Goal: Information Seeking & Learning: Compare options

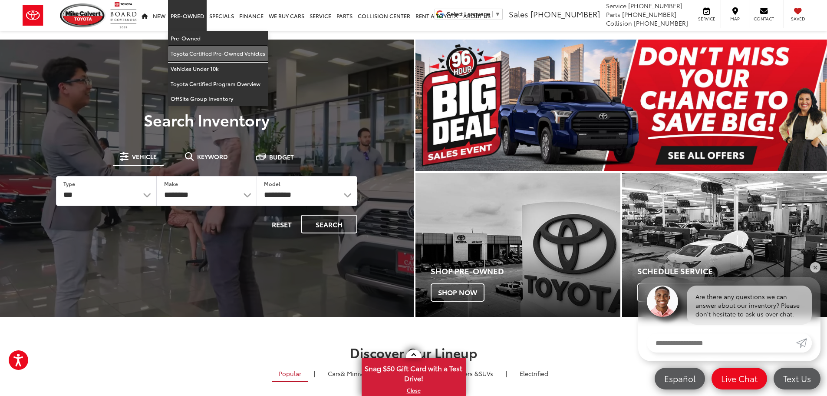
click at [200, 53] on link "Toyota Certified Pre-Owned Vehicles" at bounding box center [218, 53] width 100 height 15
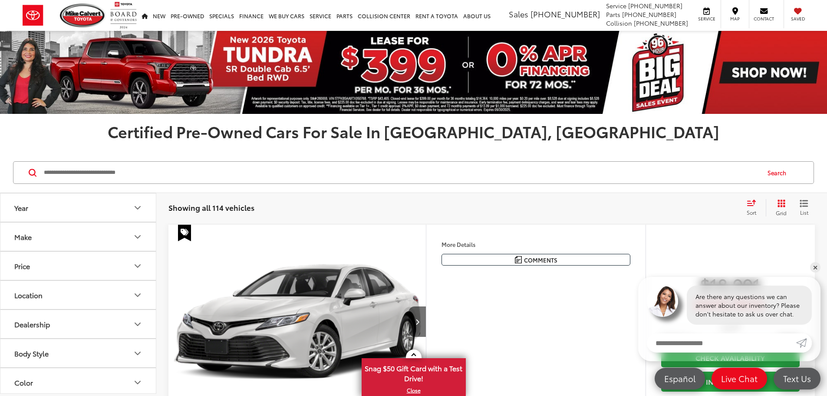
click at [68, 209] on button "Year" at bounding box center [78, 207] width 156 height 28
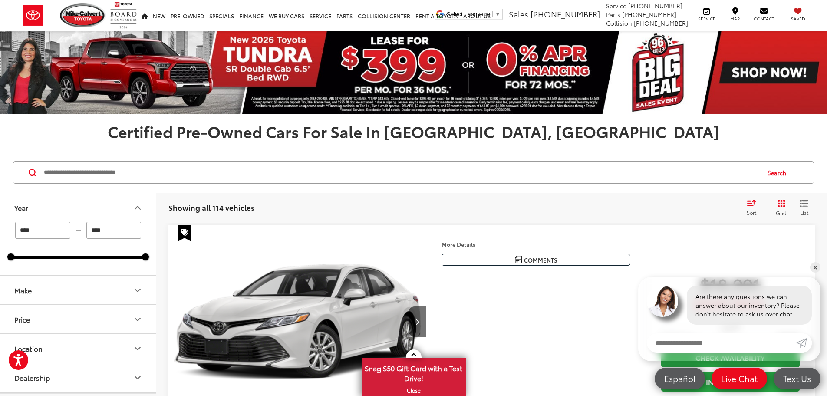
click at [51, 230] on input "****" at bounding box center [42, 230] width 55 height 17
type input "****"
click at [107, 229] on input "****" at bounding box center [113, 230] width 55 height 17
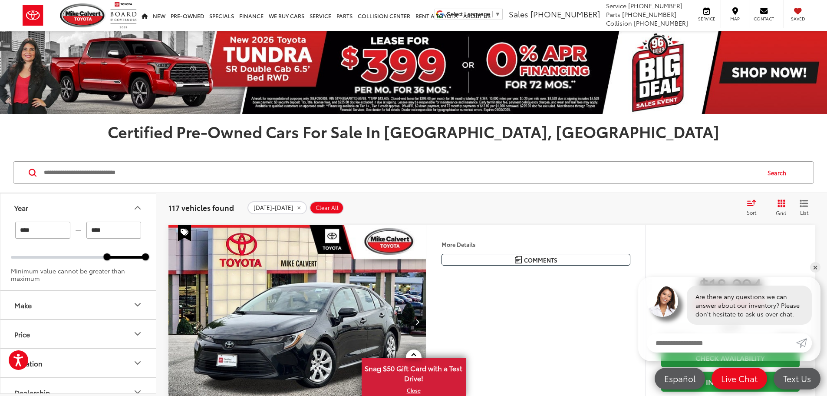
click at [120, 235] on input "****" at bounding box center [113, 230] width 55 height 17
type input "****"
click at [106, 281] on div "Minimum value cannot be greater than maximum" at bounding box center [78, 274] width 135 height 15
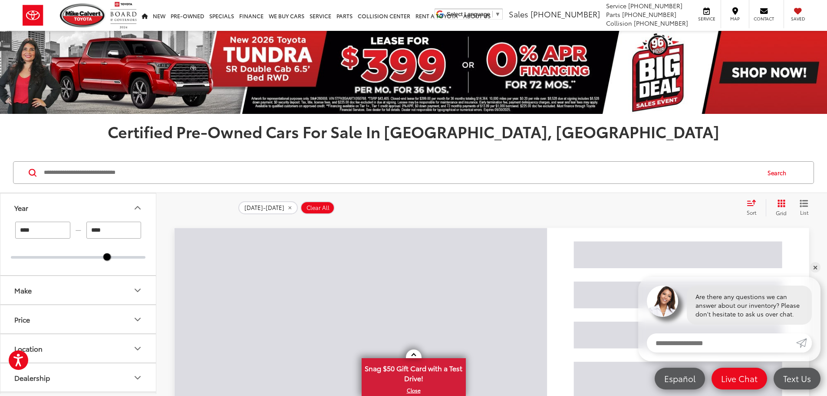
click at [110, 295] on button "Make" at bounding box center [78, 290] width 156 height 28
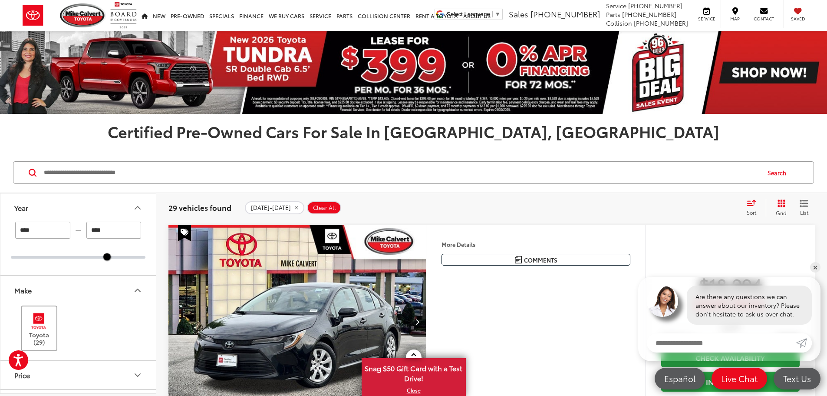
click at [49, 324] on img at bounding box center [39, 321] width 24 height 20
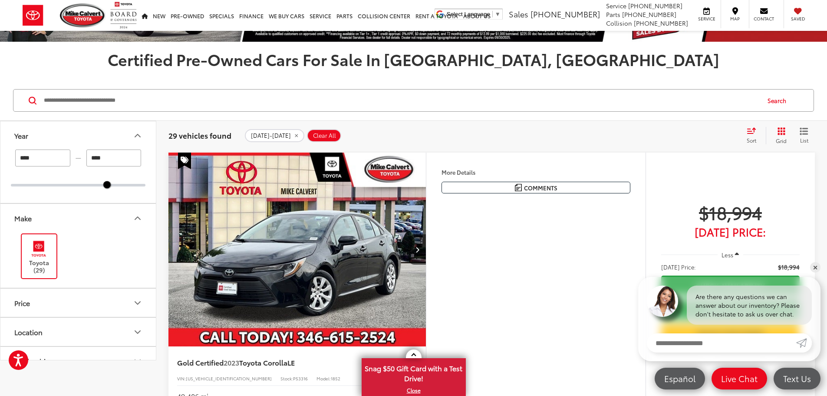
scroll to position [87, 0]
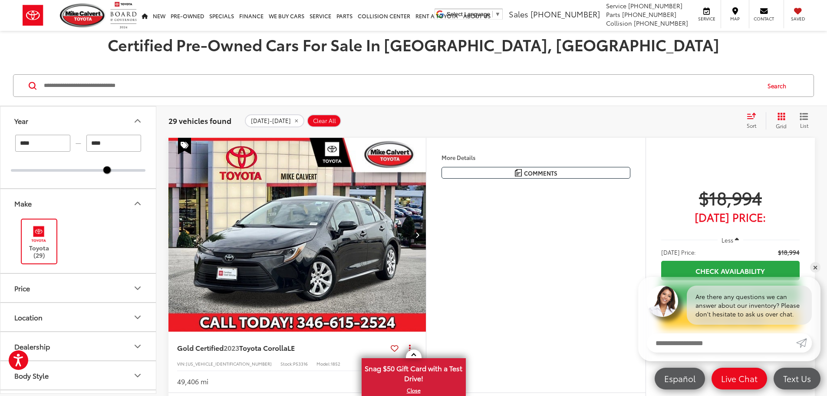
click at [83, 285] on button "Price" at bounding box center [78, 288] width 156 height 28
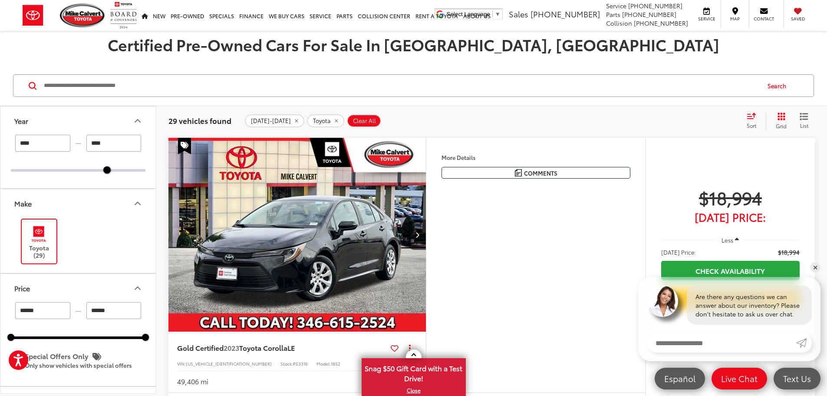
click at [83, 285] on button "Price" at bounding box center [78, 288] width 156 height 28
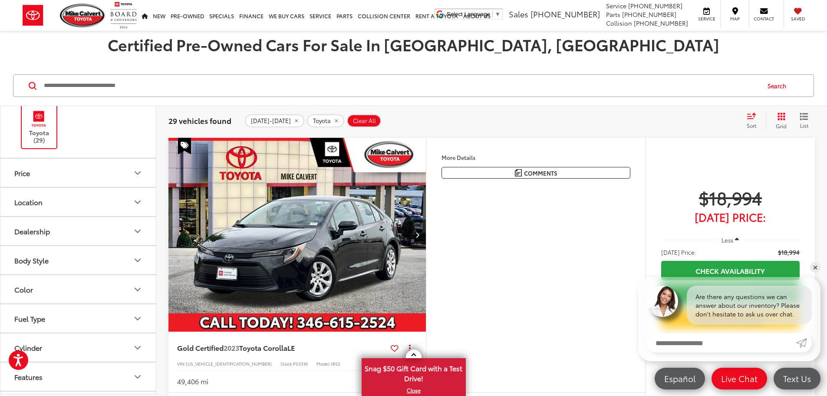
scroll to position [130, 0]
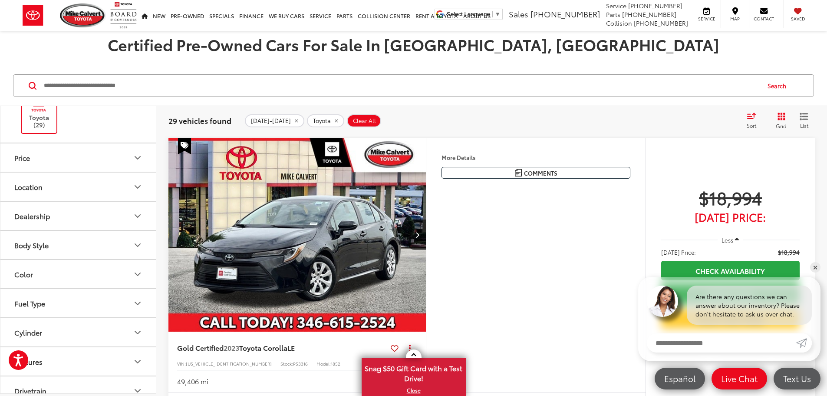
click at [65, 246] on button "Body Style" at bounding box center [78, 245] width 156 height 28
click at [69, 245] on button "Body Style" at bounding box center [78, 245] width 156 height 28
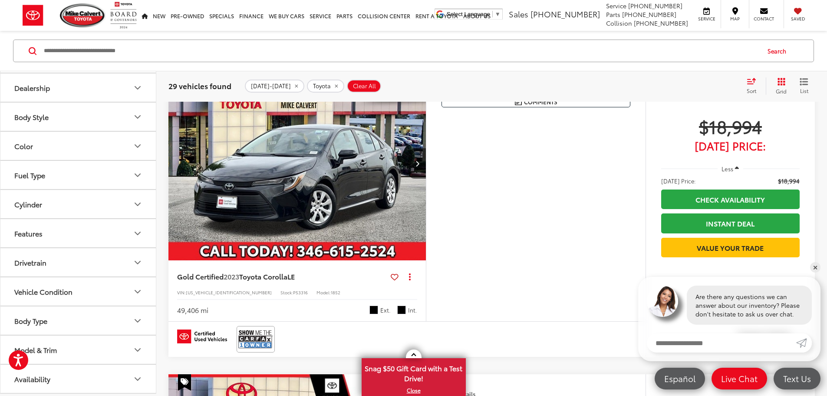
scroll to position [174, 0]
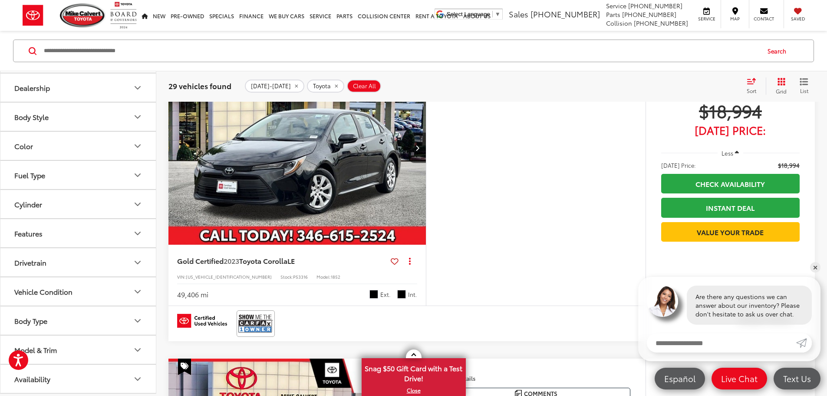
click at [115, 354] on button "Model & Trim" at bounding box center [78, 349] width 156 height 28
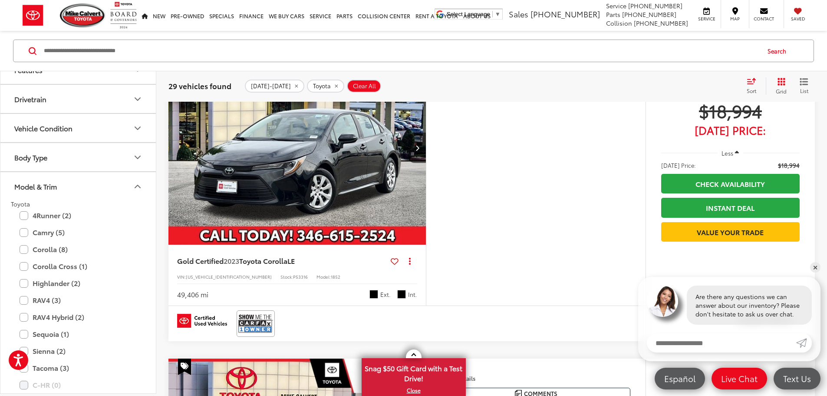
scroll to position [397, 0]
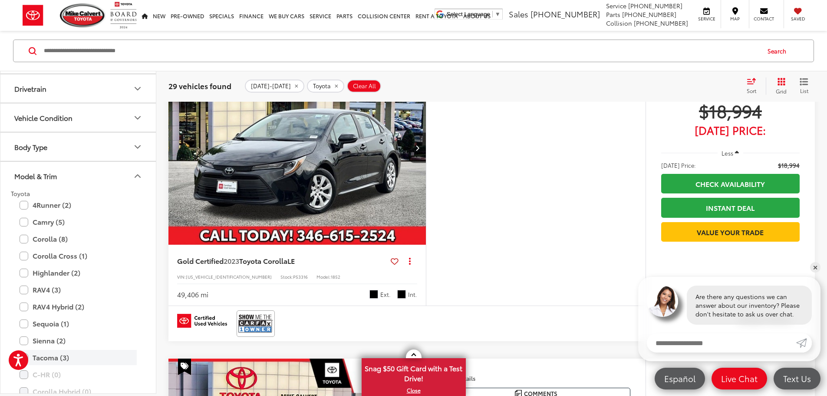
click at [43, 360] on label "Tacoma (3)" at bounding box center [78, 357] width 117 height 15
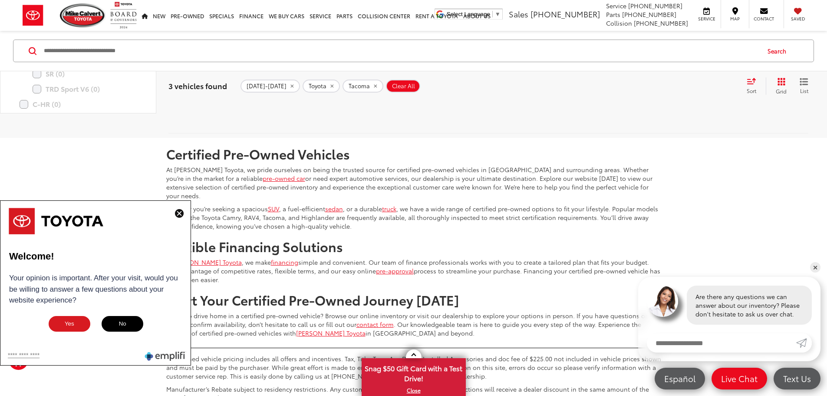
scroll to position [1034, 0]
click at [178, 213] on img at bounding box center [179, 213] width 9 height 9
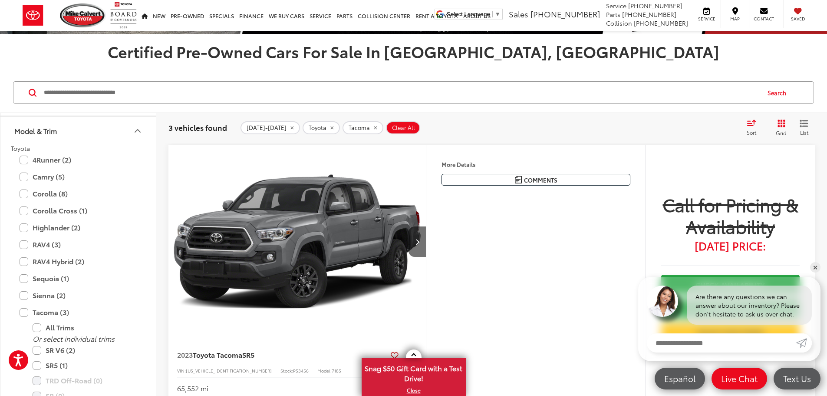
scroll to position [78, 0]
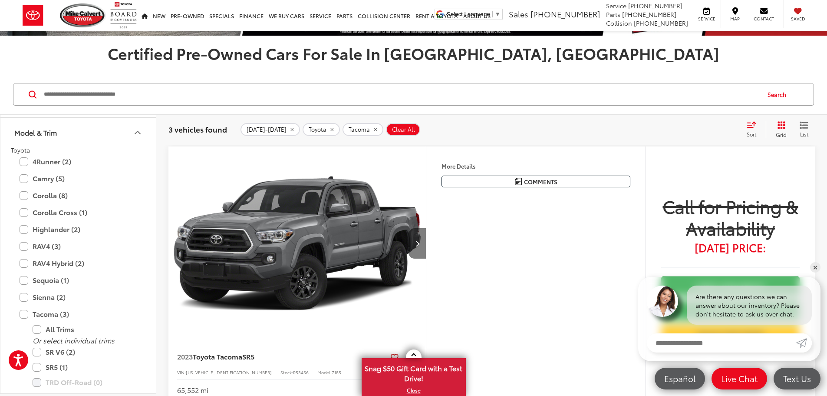
click at [426, 258] on button "Next image" at bounding box center [417, 243] width 17 height 30
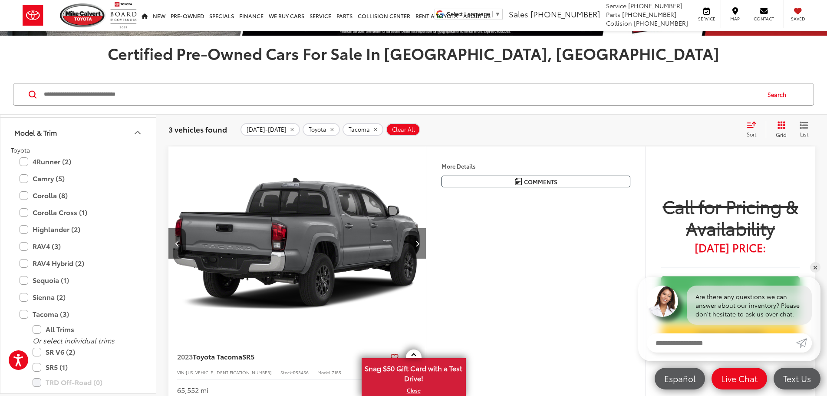
click at [426, 258] on button "Next image" at bounding box center [417, 243] width 17 height 30
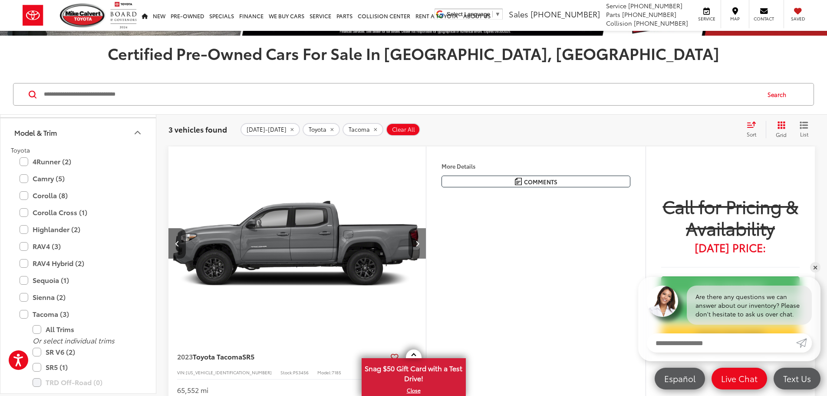
click at [426, 258] on button "Next image" at bounding box center [417, 243] width 17 height 30
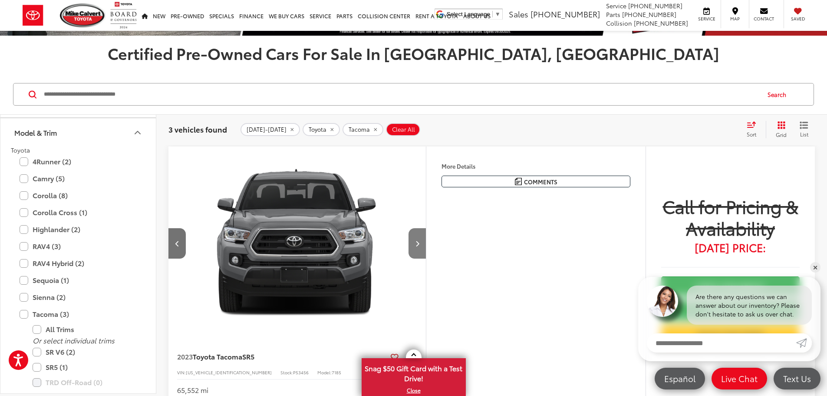
click at [426, 258] on button "Next image" at bounding box center [417, 243] width 17 height 30
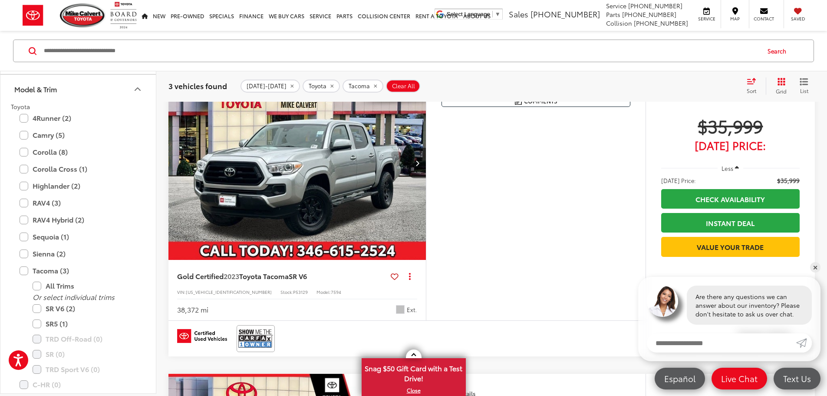
scroll to position [469, 0]
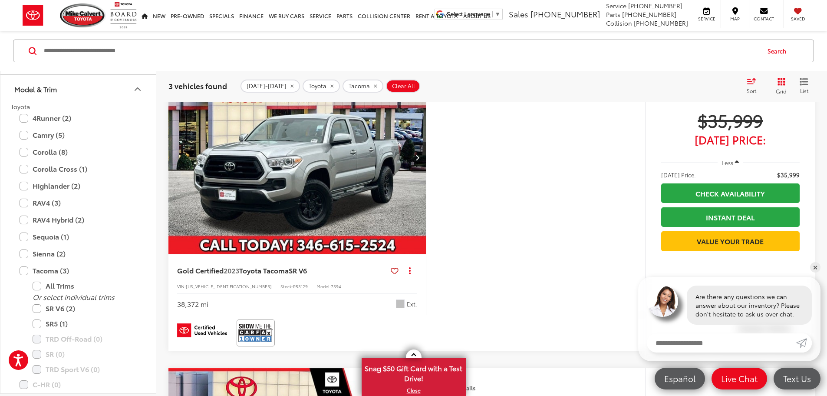
click at [420, 160] on icon "Next image" at bounding box center [418, 157] width 4 height 6
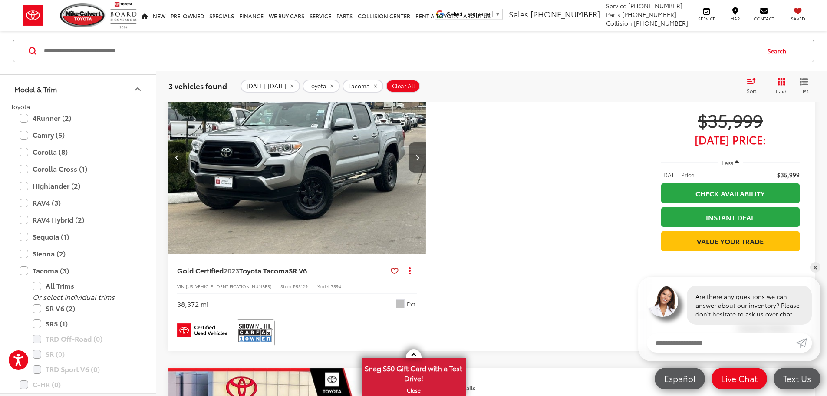
click at [420, 160] on icon "Next image" at bounding box center [418, 157] width 4 height 6
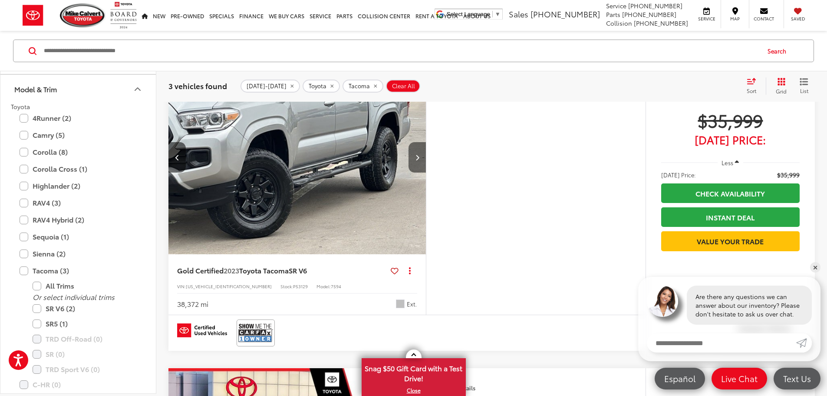
click at [420, 160] on icon "Next image" at bounding box center [418, 157] width 4 height 6
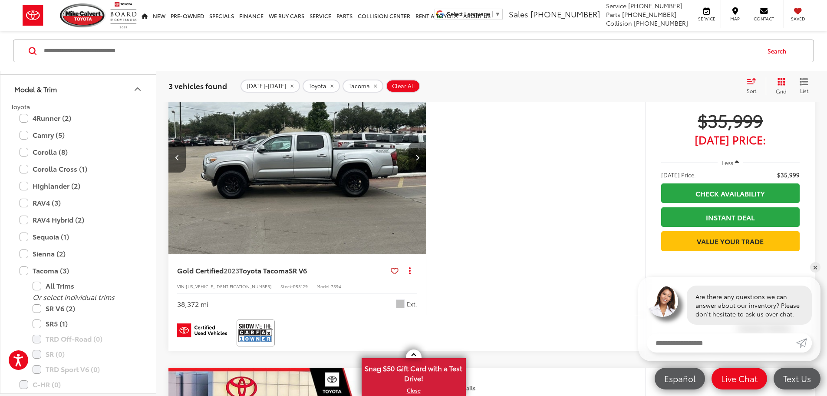
click at [420, 160] on icon "Next image" at bounding box center [418, 157] width 4 height 6
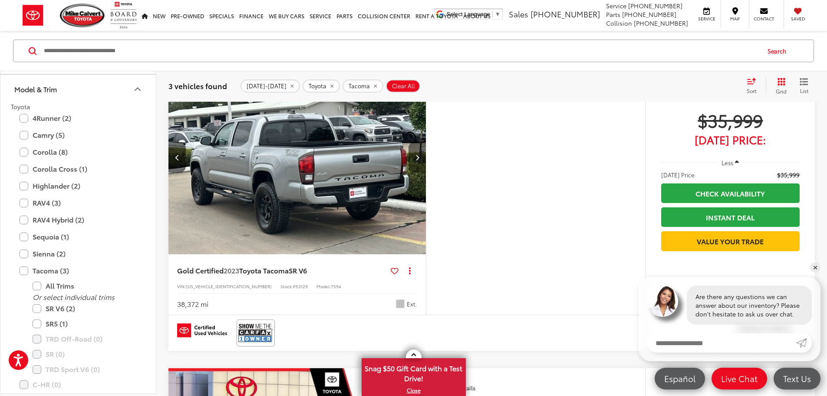
click at [420, 160] on icon "Next image" at bounding box center [418, 157] width 4 height 6
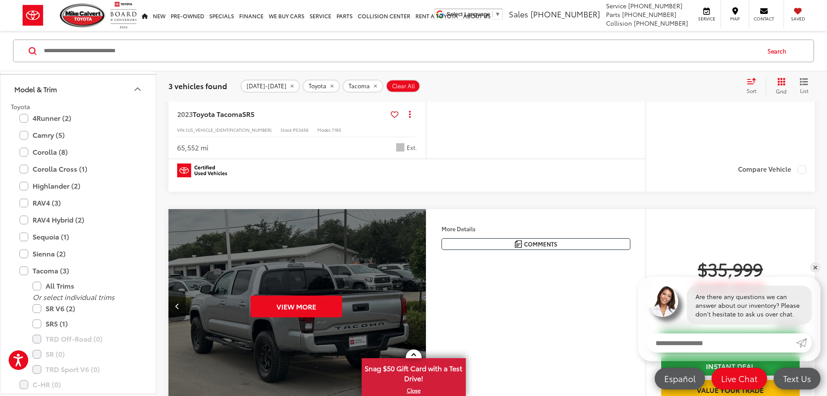
scroll to position [78, 0]
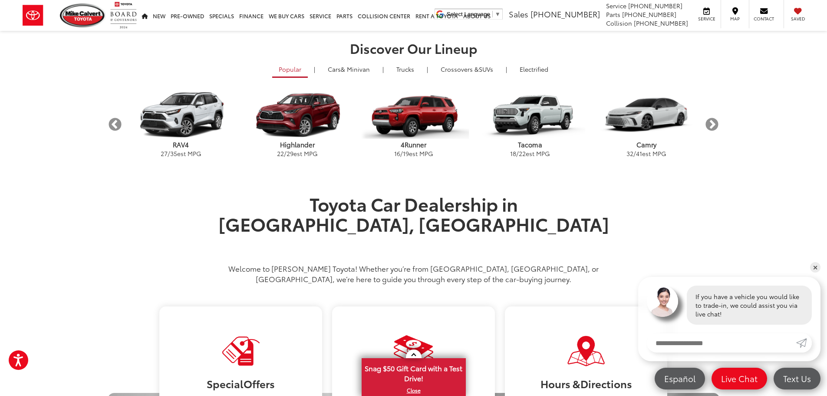
scroll to position [43, 0]
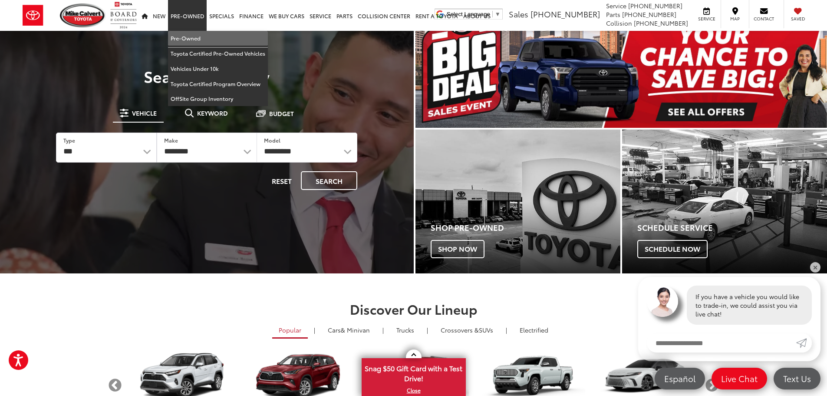
click at [188, 33] on link "Pre-Owned" at bounding box center [218, 38] width 100 height 15
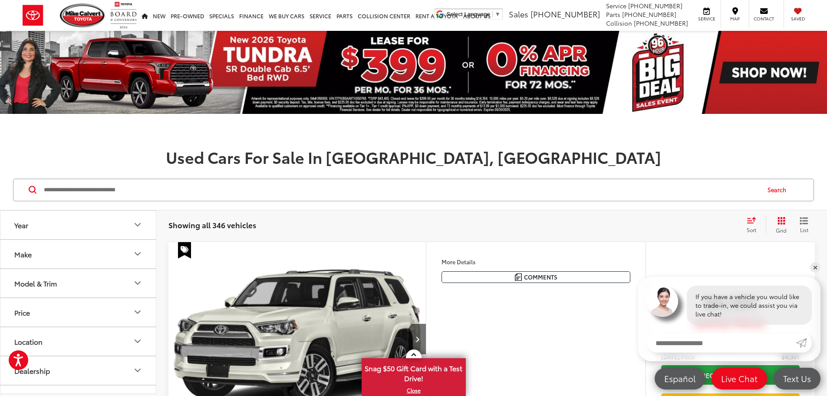
click at [80, 284] on button "Model & Trim" at bounding box center [78, 283] width 156 height 28
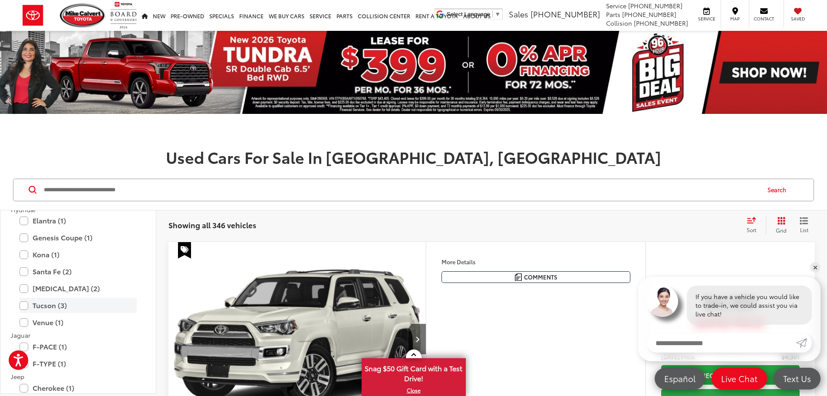
scroll to position [651, 0]
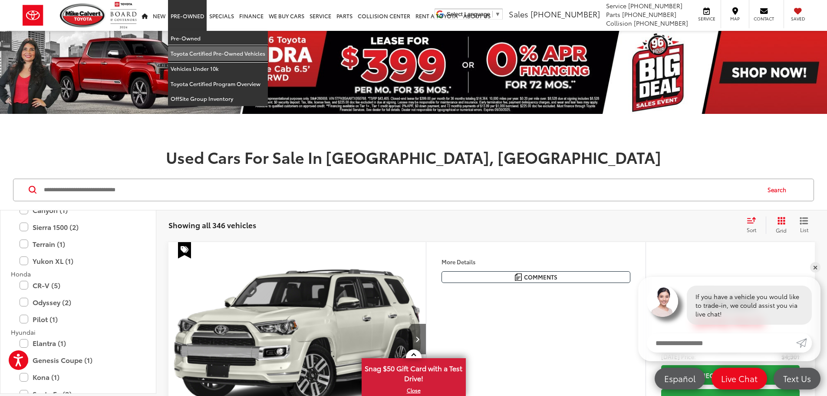
click at [196, 56] on link "Toyota Certified Pre-Owned Vehicles" at bounding box center [218, 53] width 100 height 15
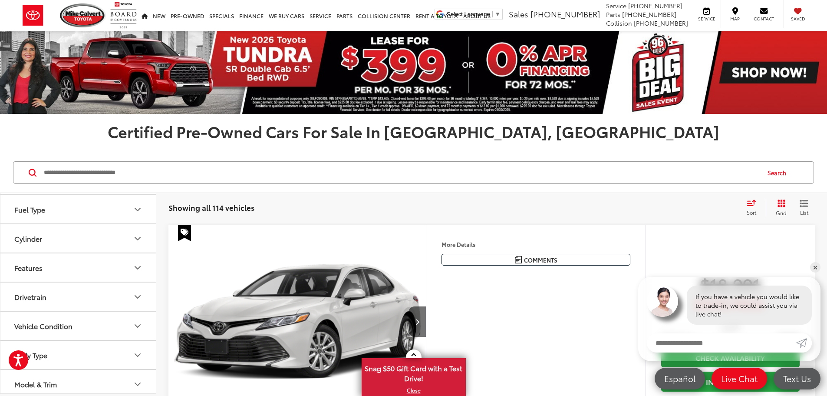
scroll to position [236, 0]
click at [110, 357] on button "Model & Trim" at bounding box center [78, 349] width 156 height 28
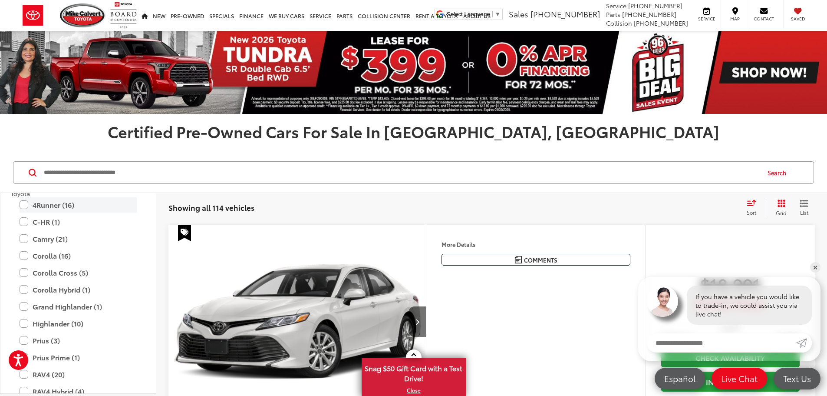
click at [22, 202] on label "4Runner (16)" at bounding box center [78, 204] width 117 height 15
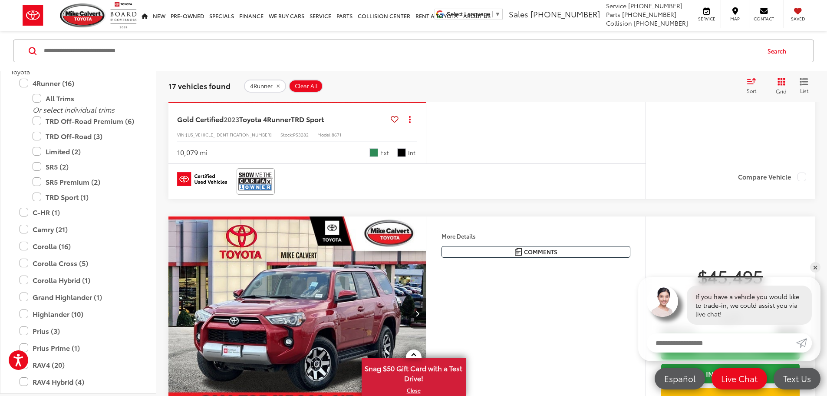
scroll to position [3084, 0]
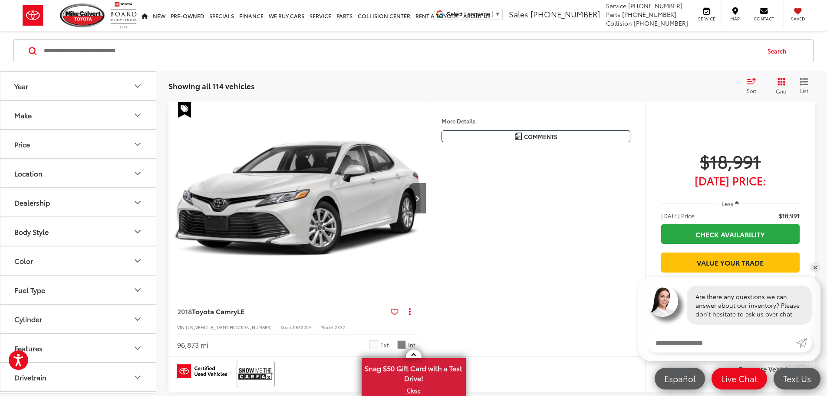
scroll to position [122, 0]
